Goal: Book appointment/travel/reservation

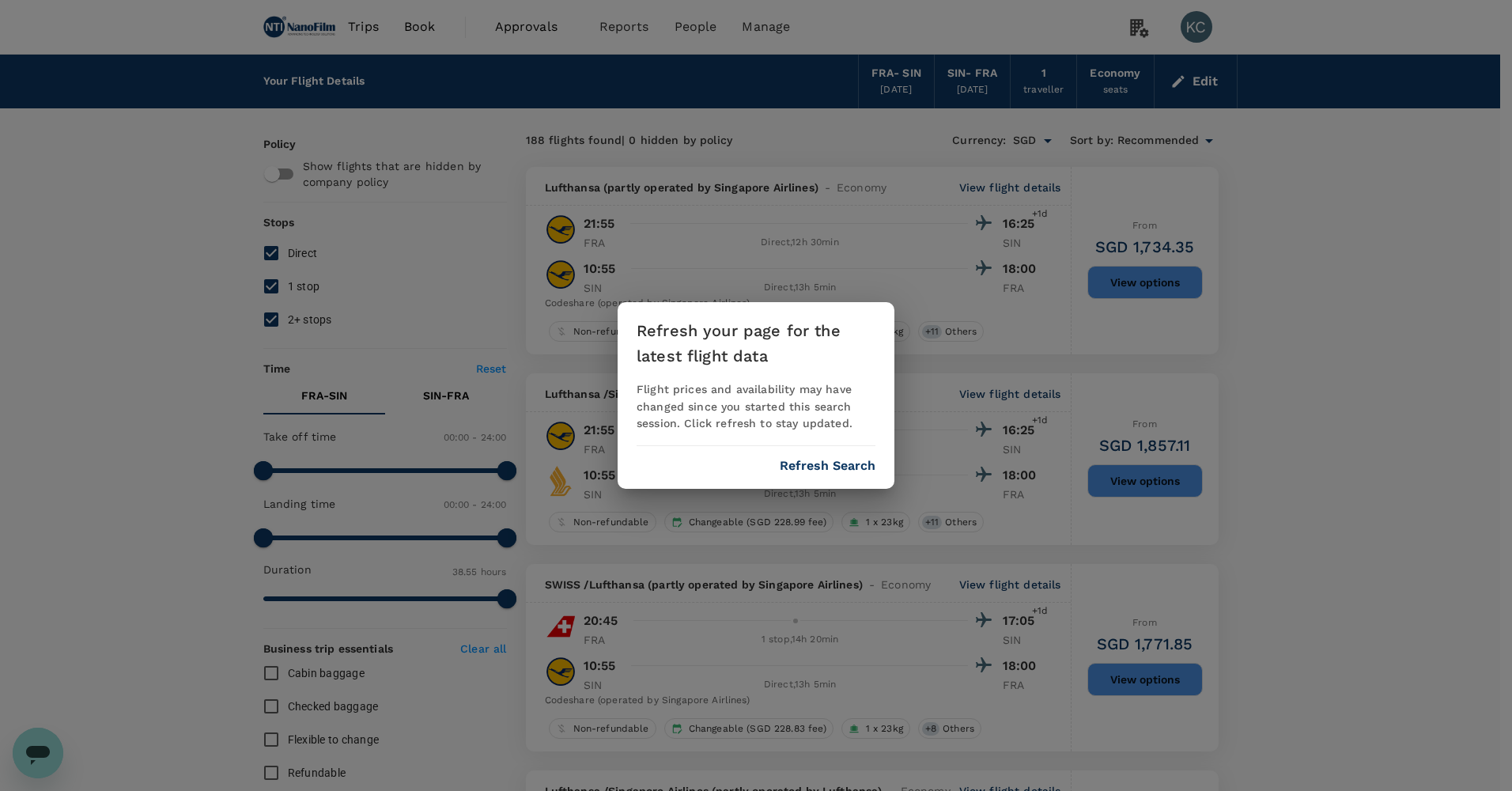
click at [852, 459] on button "Refresh Search" at bounding box center [827, 466] width 96 height 14
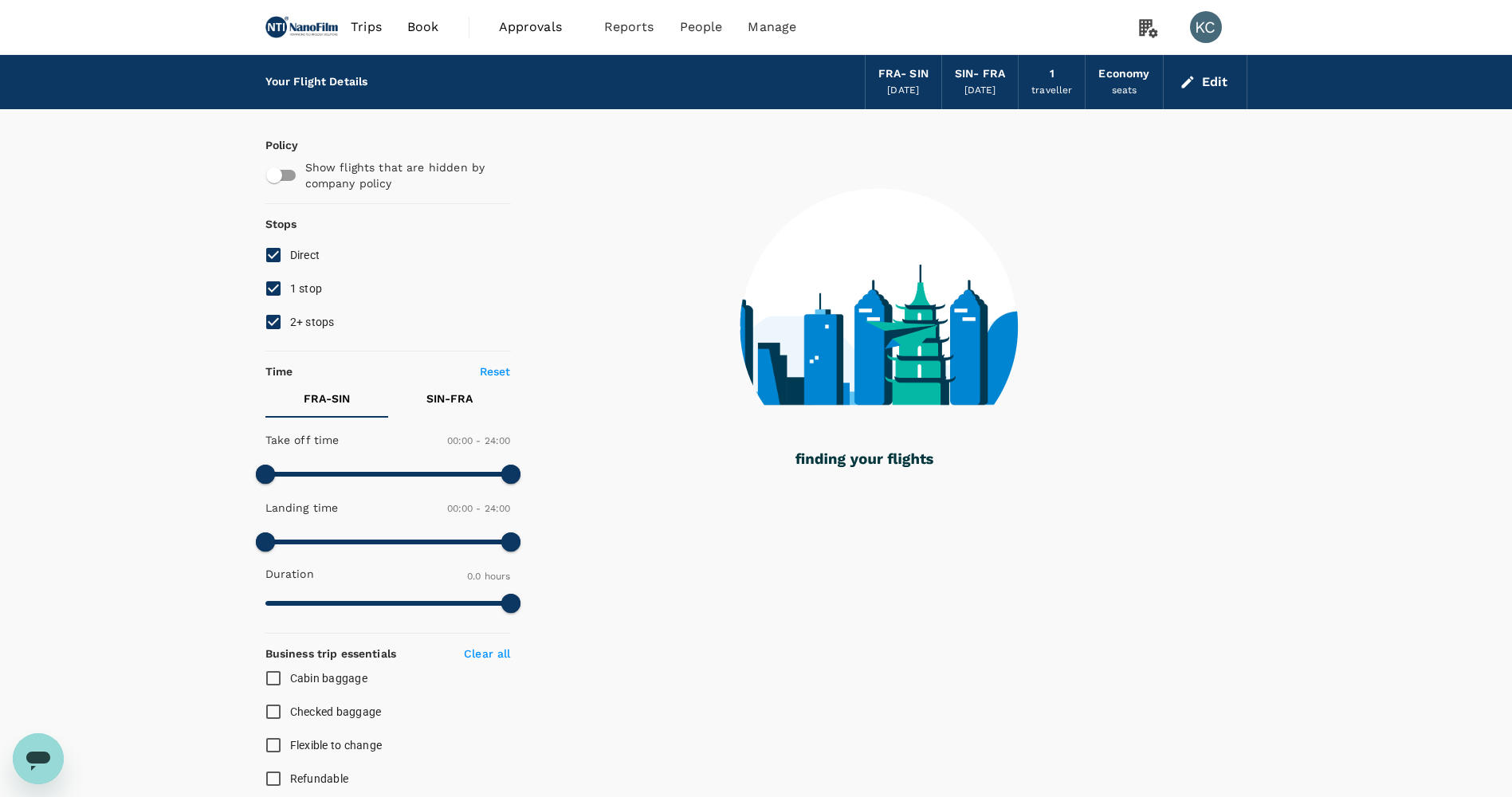
click at [407, 30] on span "Book" at bounding box center [423, 26] width 32 height 19
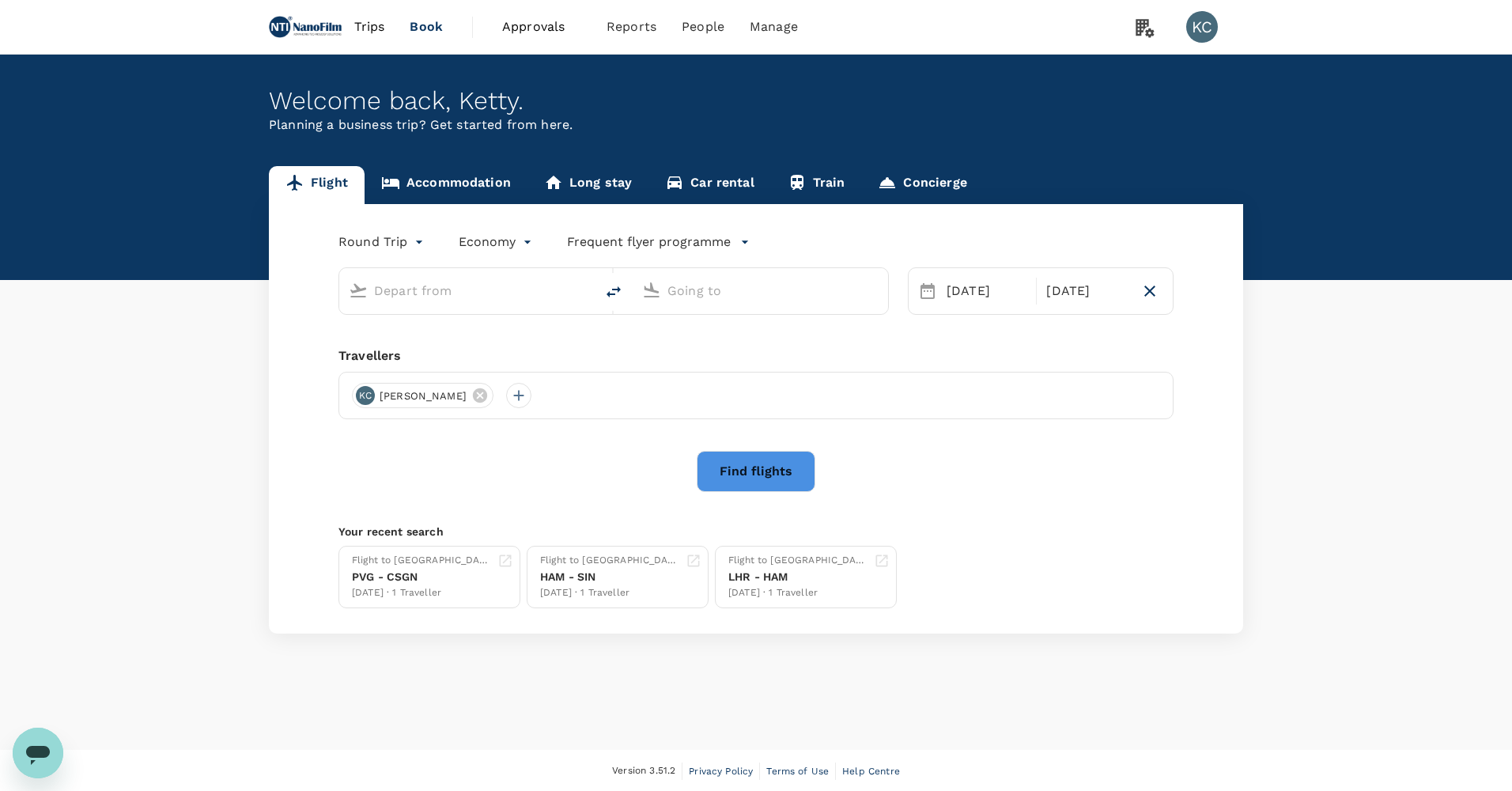
type input "[GEOGRAPHIC_DATA] (FRA)"
type input "Singapore Changi (SIN)"
type input "[GEOGRAPHIC_DATA] (FRA)"
type input "Singapore Changi (SIN)"
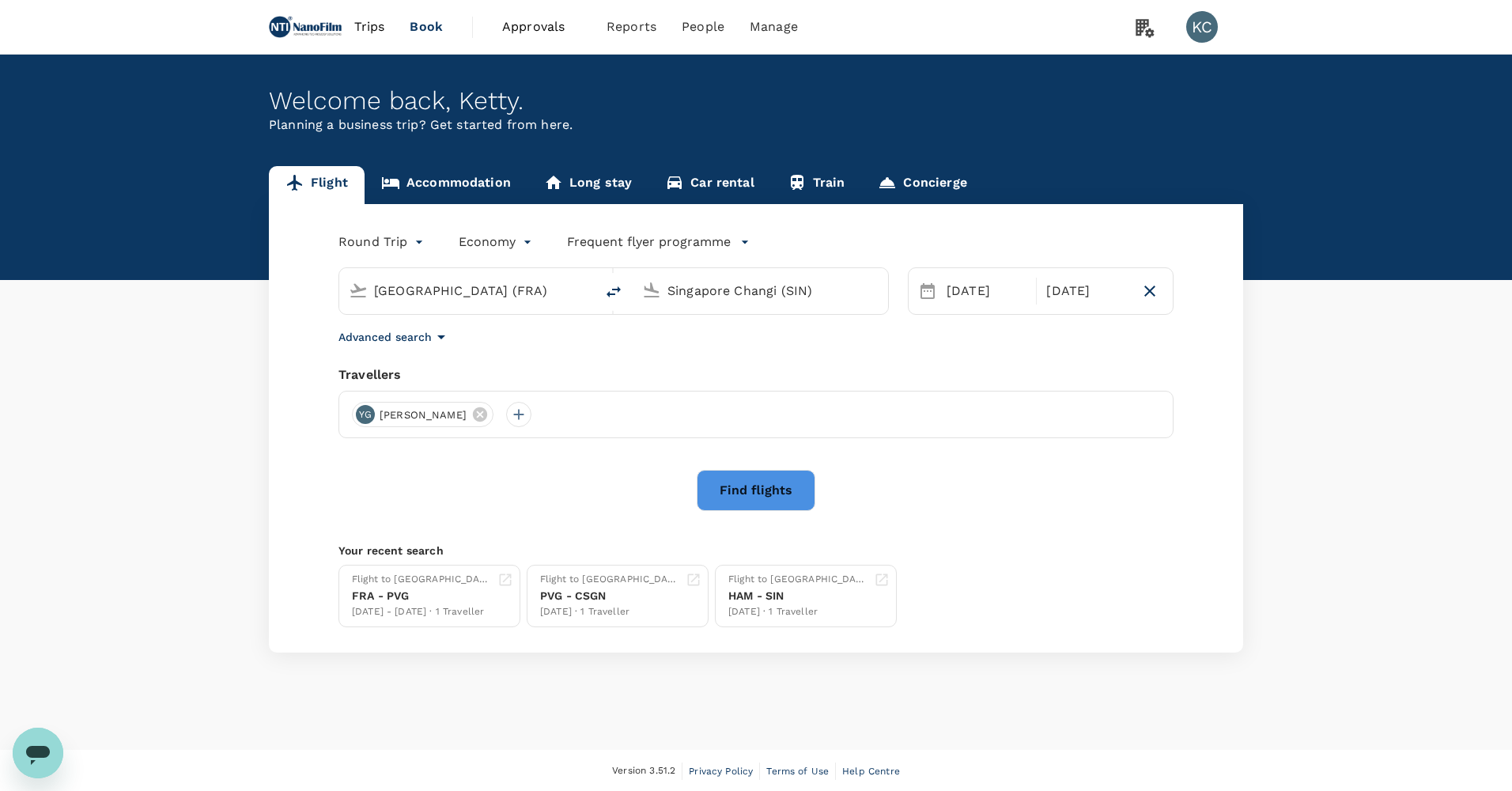
click at [418, 182] on link "Accommodation" at bounding box center [446, 185] width 163 height 38
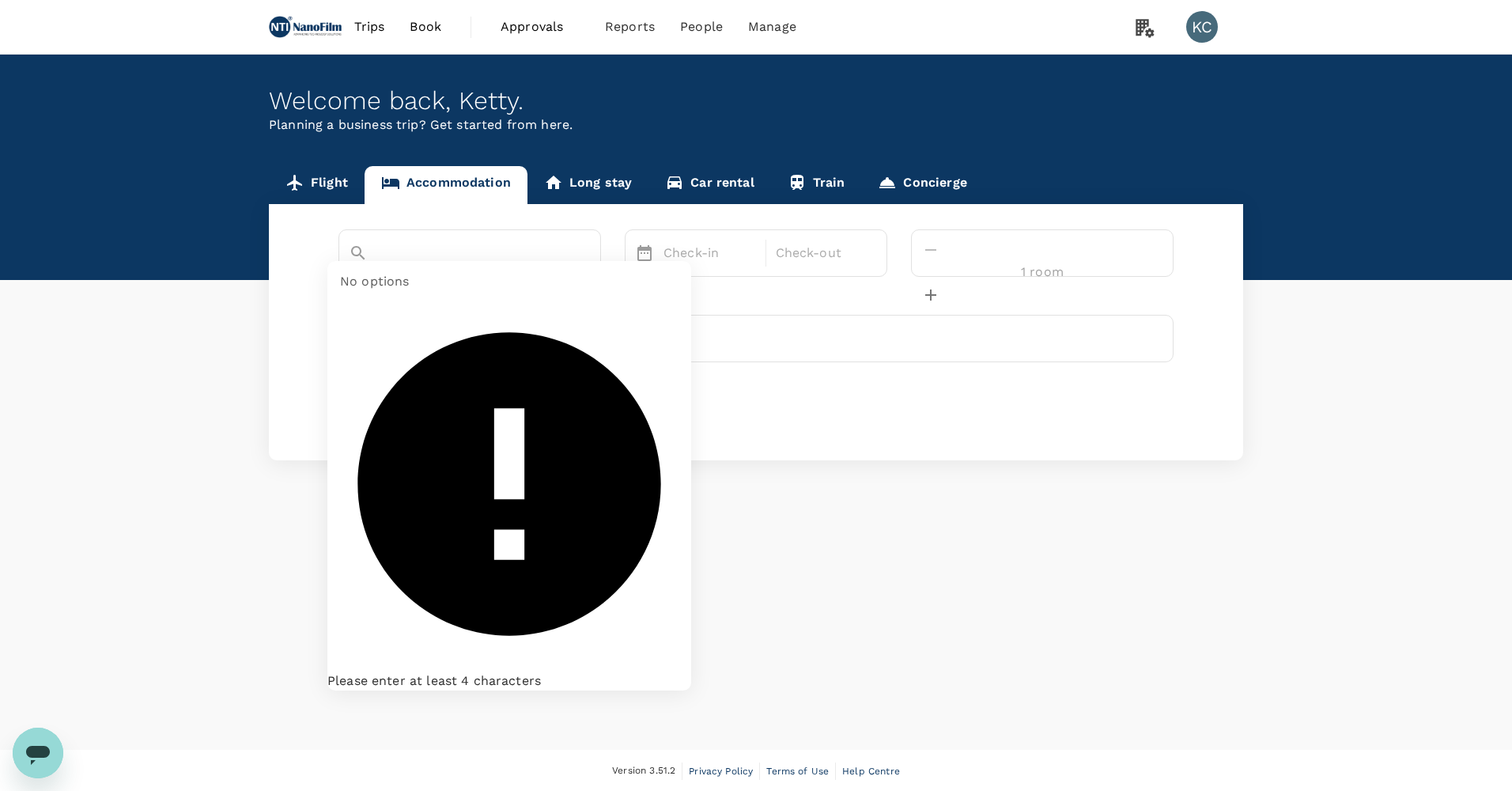
click at [534, 268] on input "text" at bounding box center [447, 280] width 198 height 24
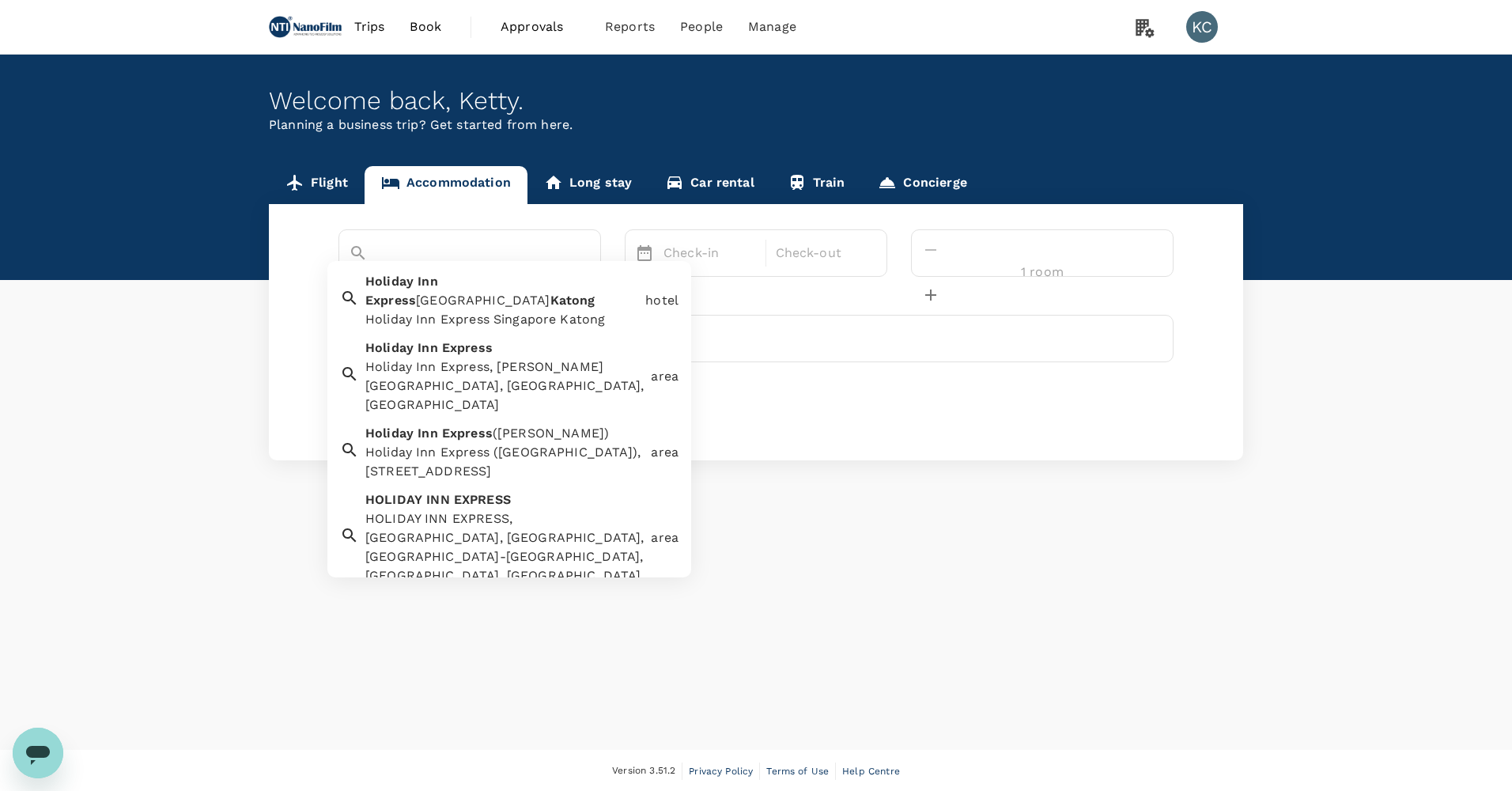
click at [559, 310] on div "Holiday Inn Express Singapore Katong" at bounding box center [502, 319] width 273 height 19
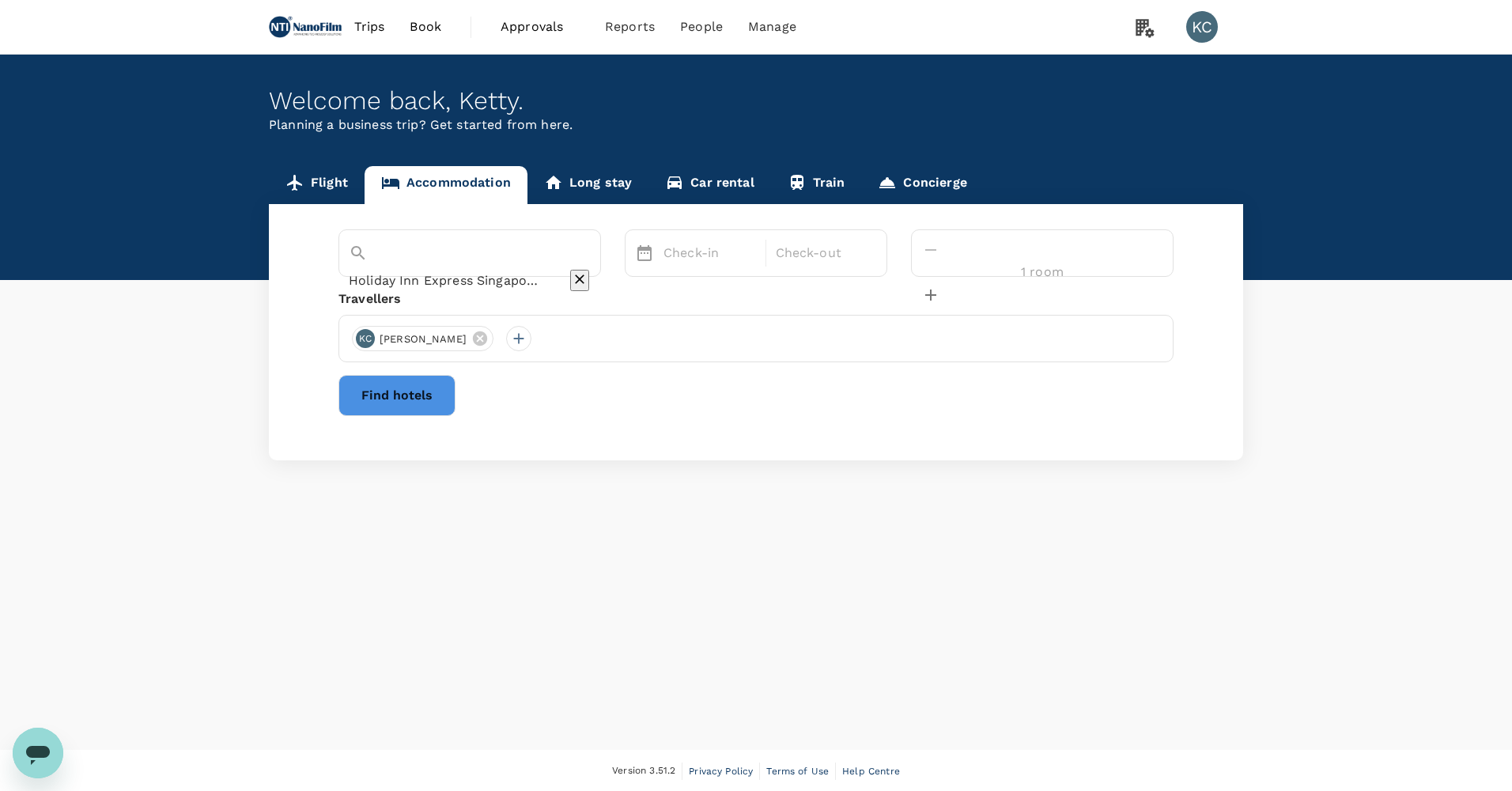
type input "Holiday Inn Express Singapore Katong"
click at [786, 231] on div "Check-in Check-out" at bounding box center [756, 253] width 263 height 48
click at [756, 250] on p "Check-in" at bounding box center [709, 253] width 92 height 19
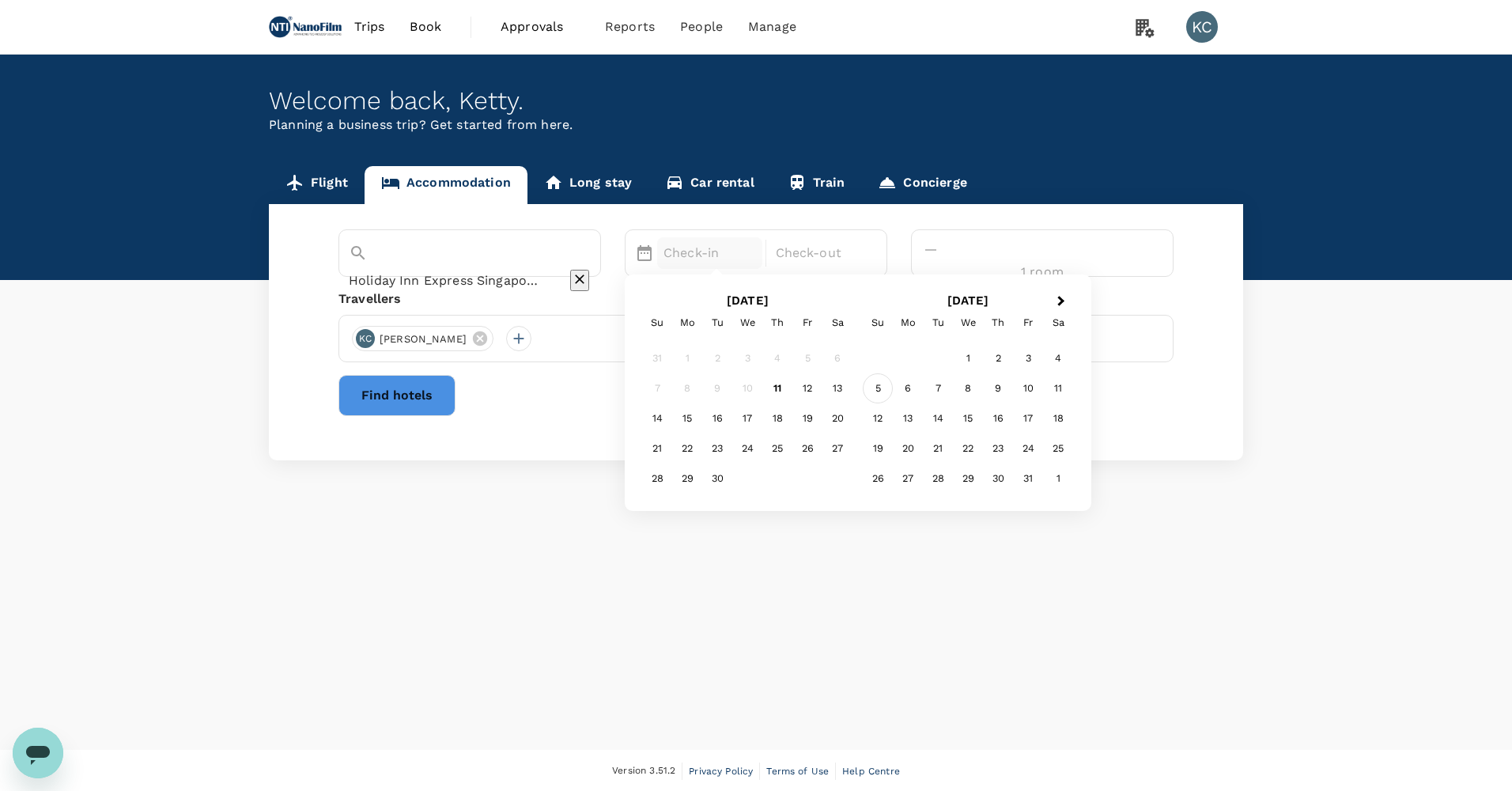
click at [893, 373] on div "5" at bounding box center [878, 388] width 30 height 30
click at [823, 375] on div "10" at bounding box center [808, 388] width 30 height 30
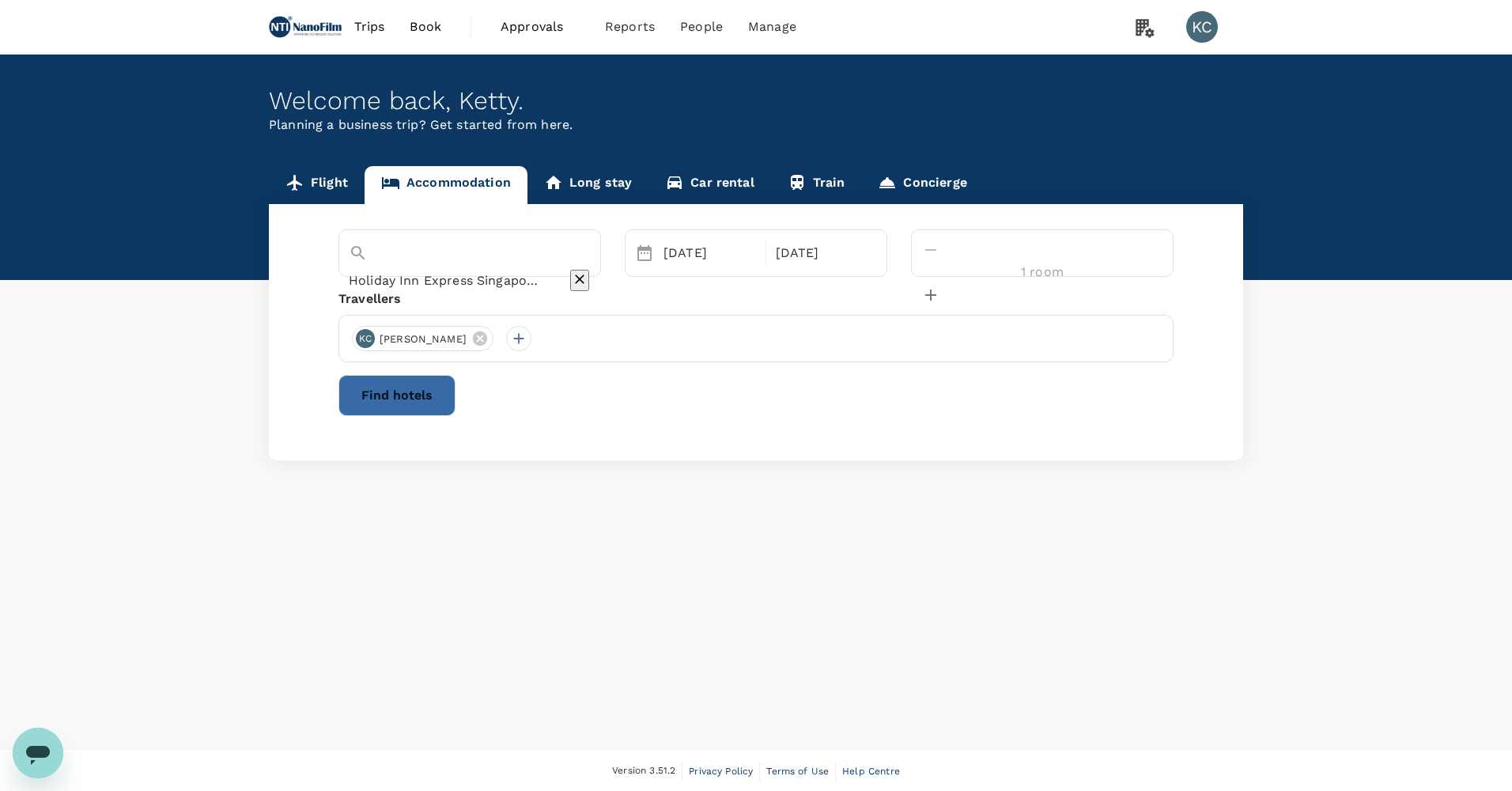
click at [455, 376] on button "Find hotels" at bounding box center [397, 396] width 117 height 41
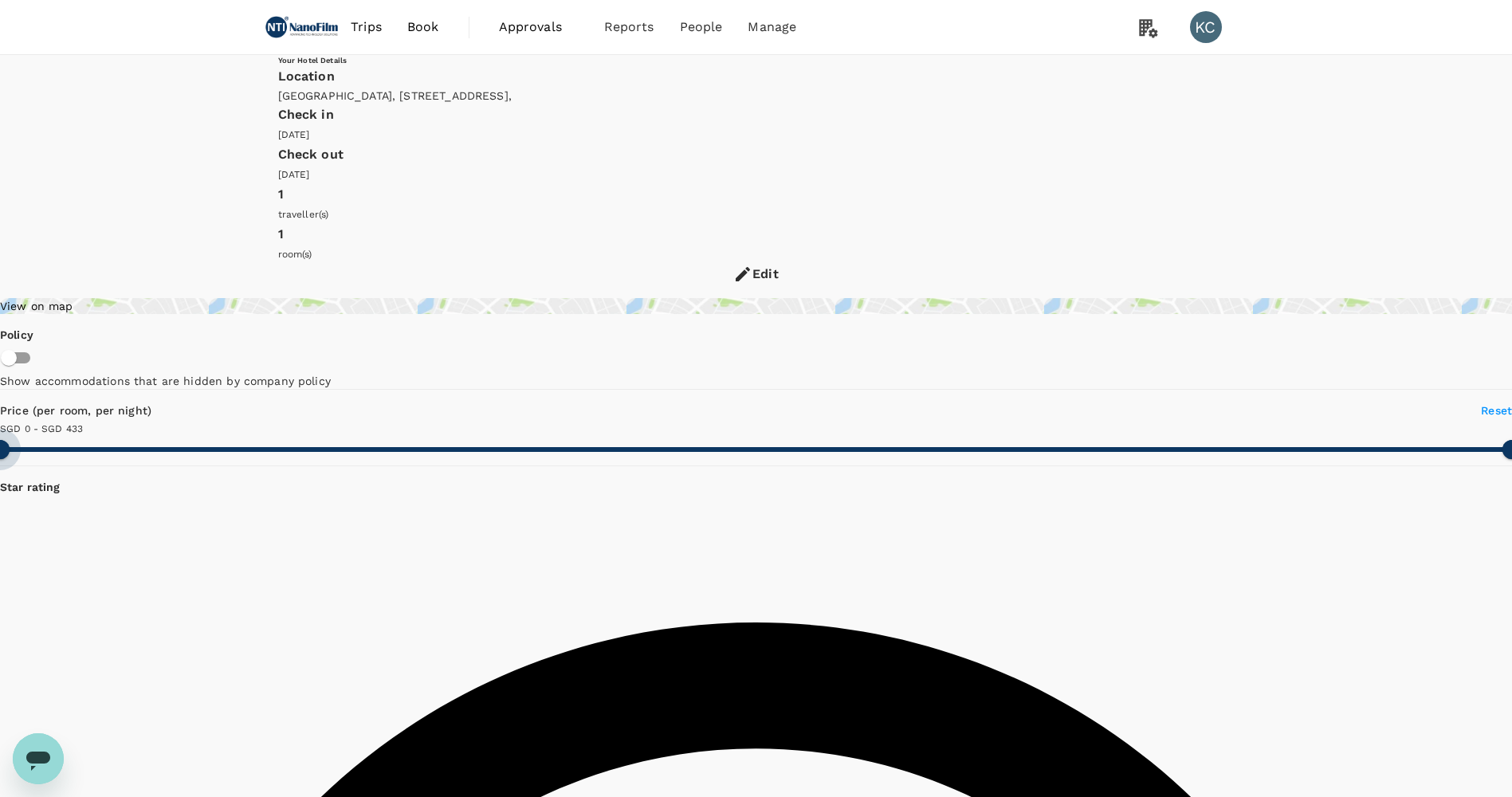
type input "433"
type input "8"
type input "433"
type input "43"
type input "433"
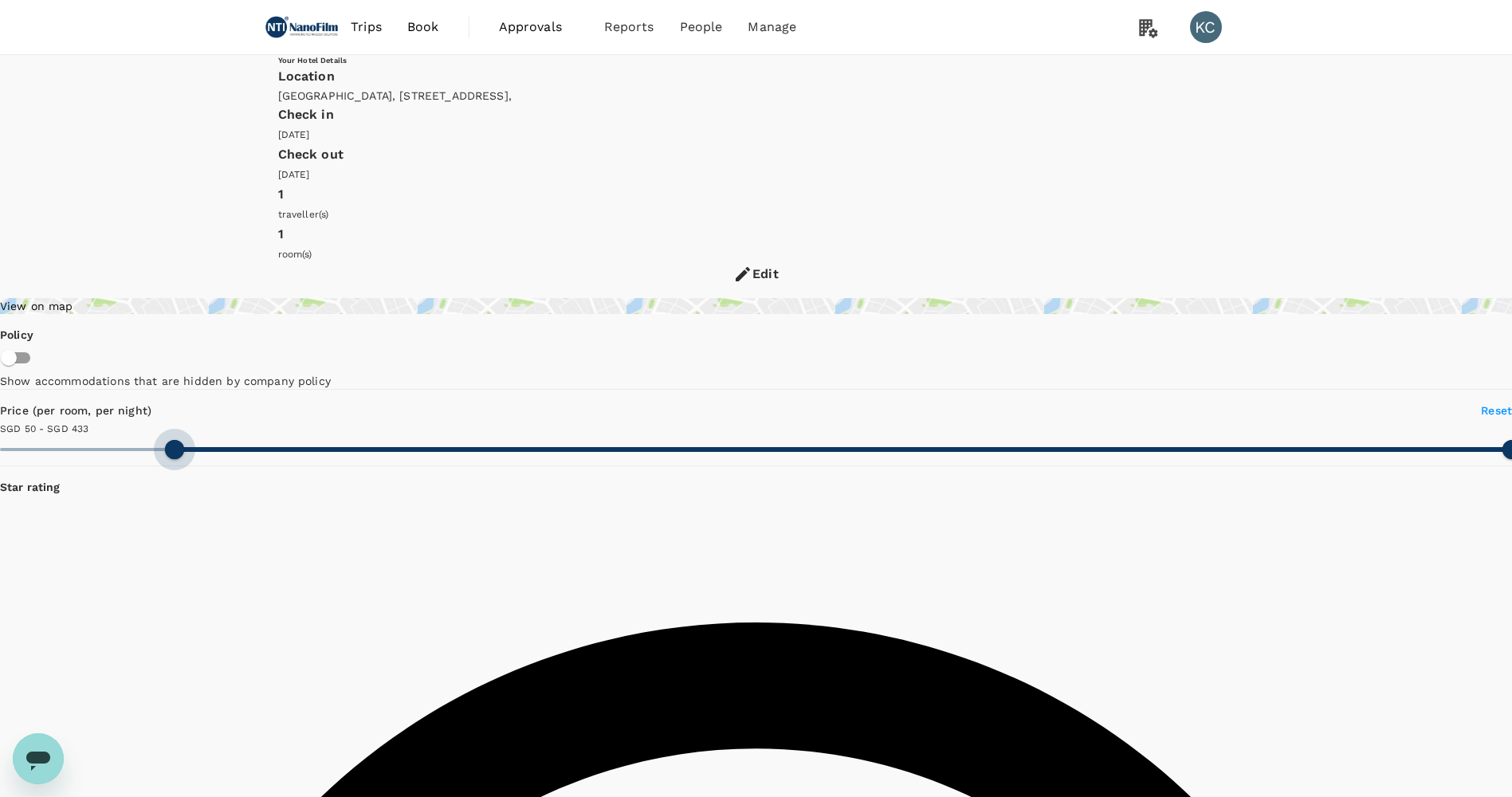
type input "50"
type input "433"
type input "76"
type input "433"
type input "72"
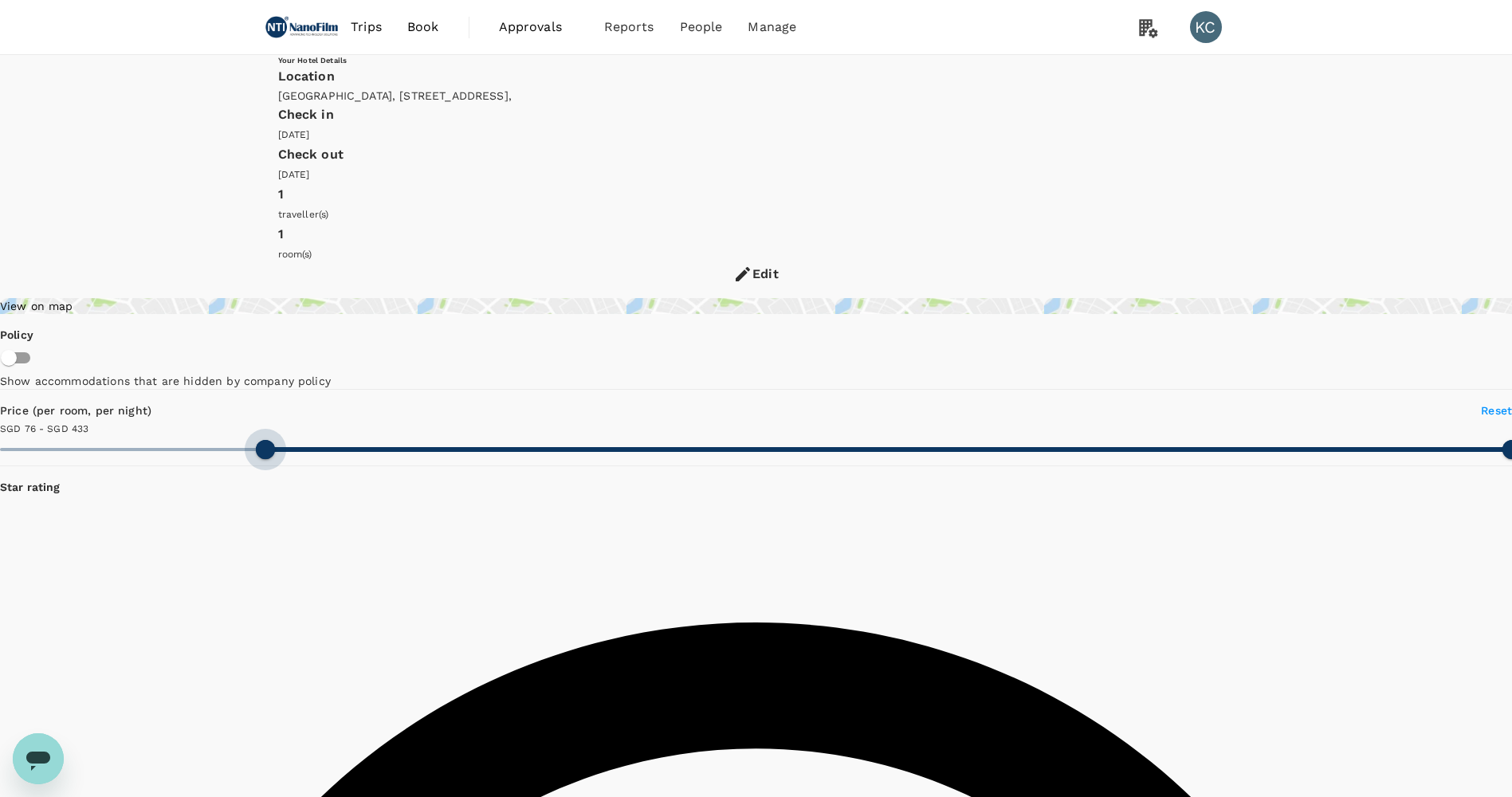
type input "433"
type input "0"
drag, startPoint x: 359, startPoint y: 320, endPoint x: 229, endPoint y: 319, distance: 130.0
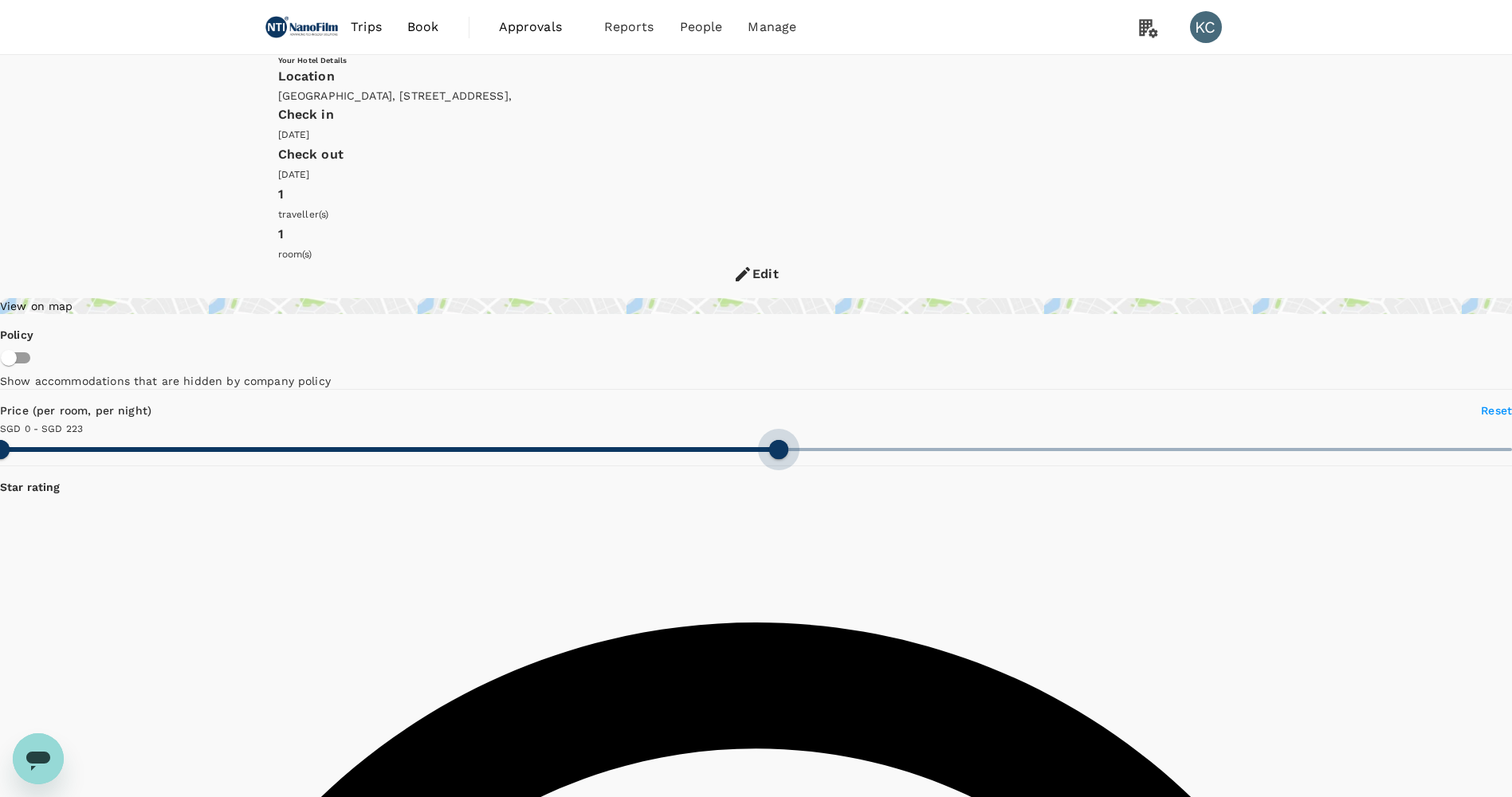
type input "223"
drag, startPoint x: 467, startPoint y: 313, endPoint x: 367, endPoint y: 329, distance: 101.3
click at [769, 440] on span at bounding box center [778, 449] width 19 height 19
drag, startPoint x: 275, startPoint y: 323, endPoint x: 316, endPoint y: 329, distance: 41.4
click at [385, 440] on span at bounding box center [394, 449] width 19 height 19
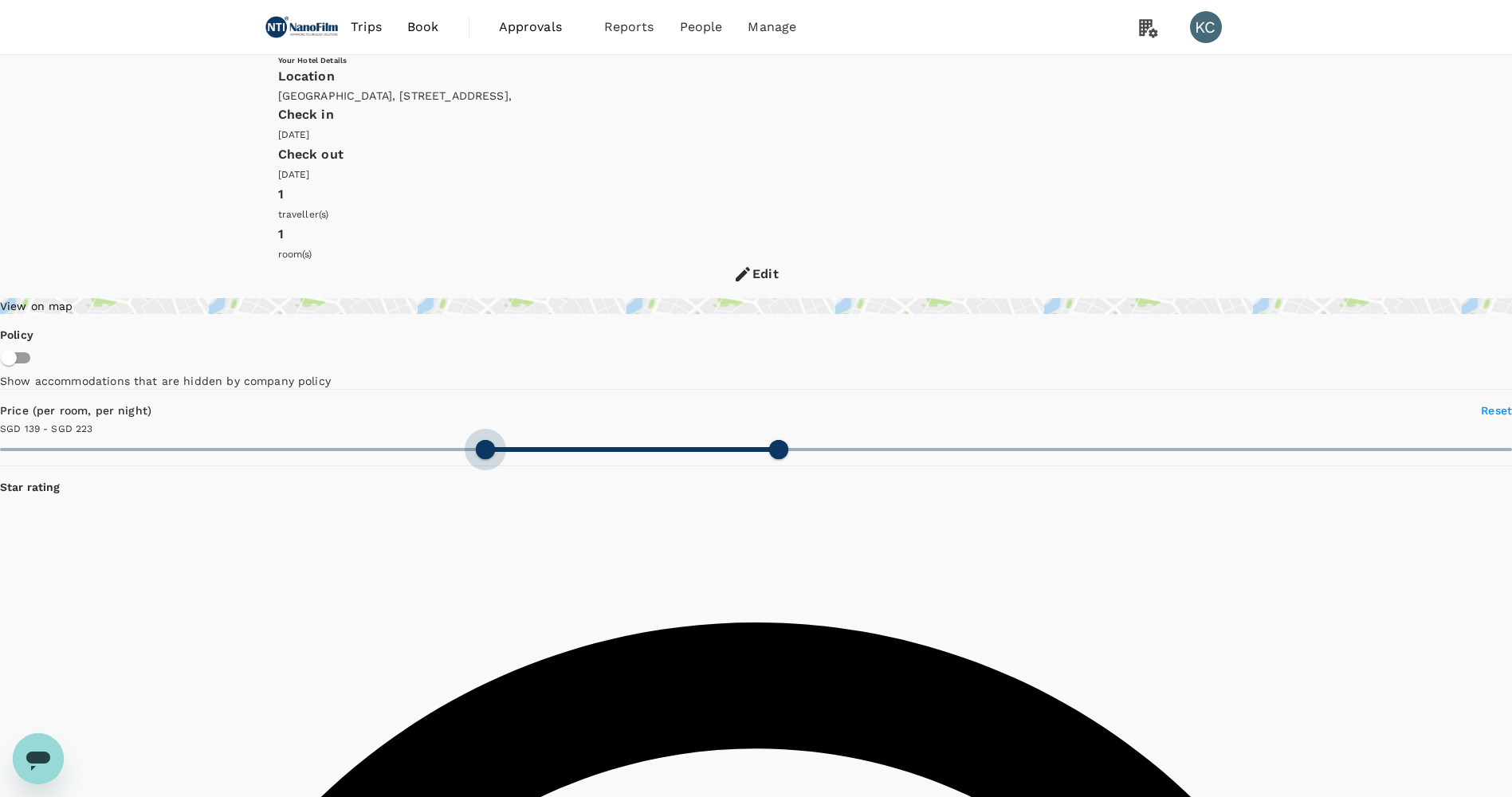
type input "144"
drag, startPoint x: 313, startPoint y: 327, endPoint x: 331, endPoint y: 327, distance: 18.0
click at [493, 440] on span at bounding box center [502, 449] width 19 height 19
type input "252"
drag, startPoint x: 365, startPoint y: 323, endPoint x: 376, endPoint y: 324, distance: 11.0
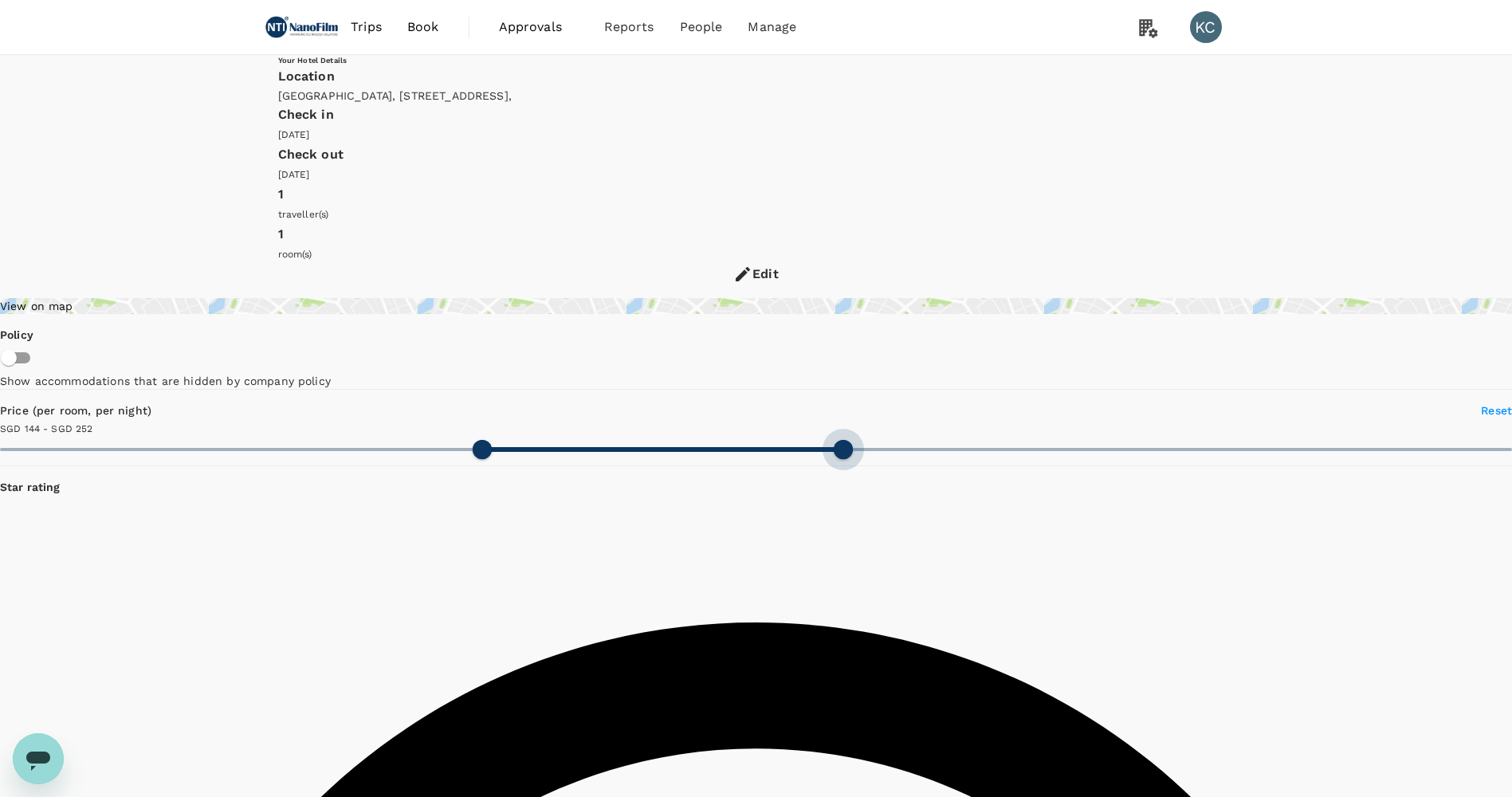
click at [834, 440] on span at bounding box center [843, 449] width 19 height 19
